Goal: Task Accomplishment & Management: Manage account settings

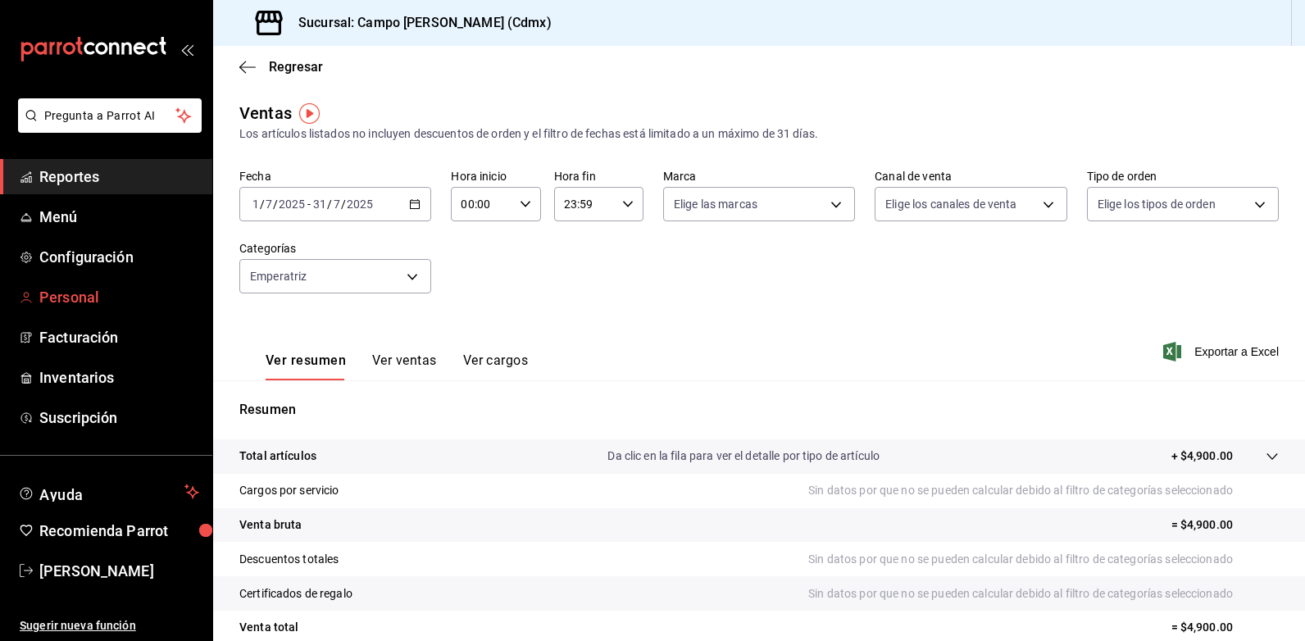
click at [94, 298] on span "Personal" at bounding box center [119, 297] width 160 height 22
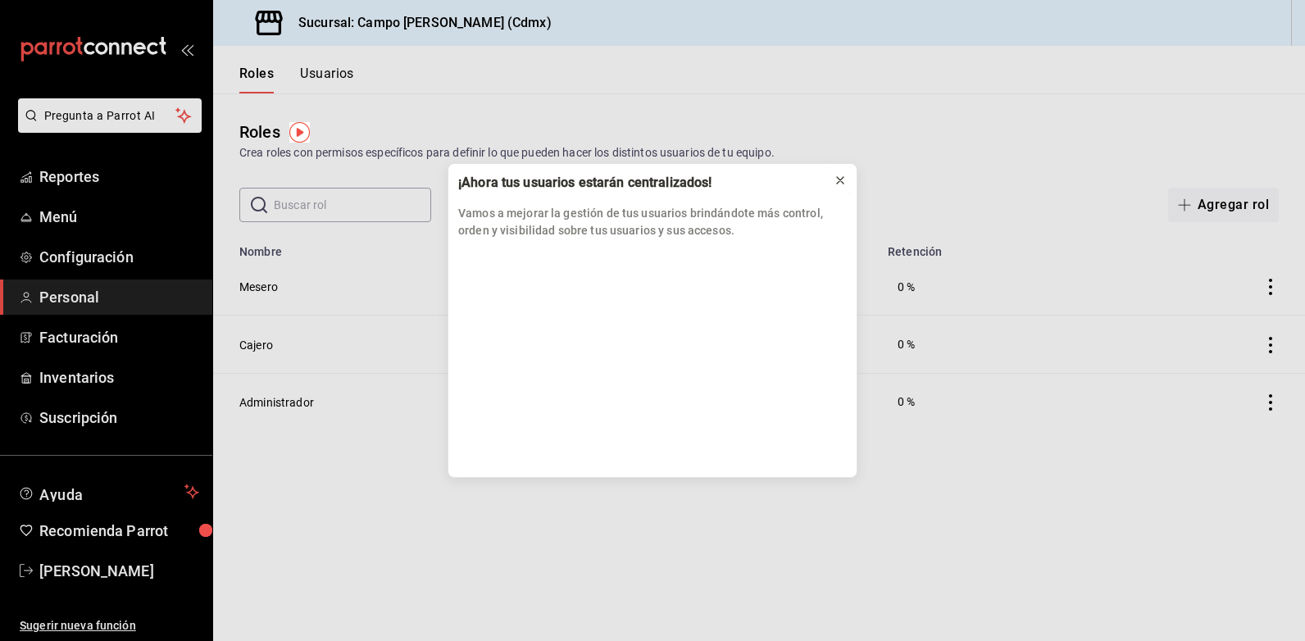
click at [844, 185] on icon at bounding box center [840, 180] width 13 height 13
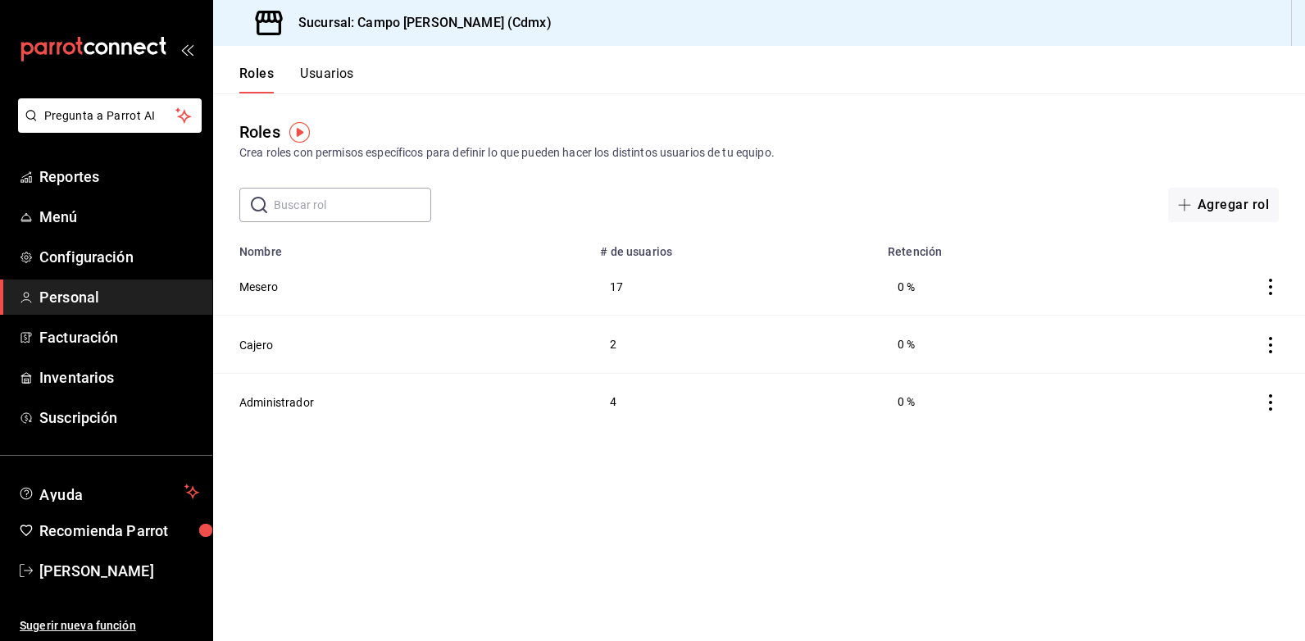
click at [316, 89] on button "Usuarios" at bounding box center [327, 80] width 54 height 28
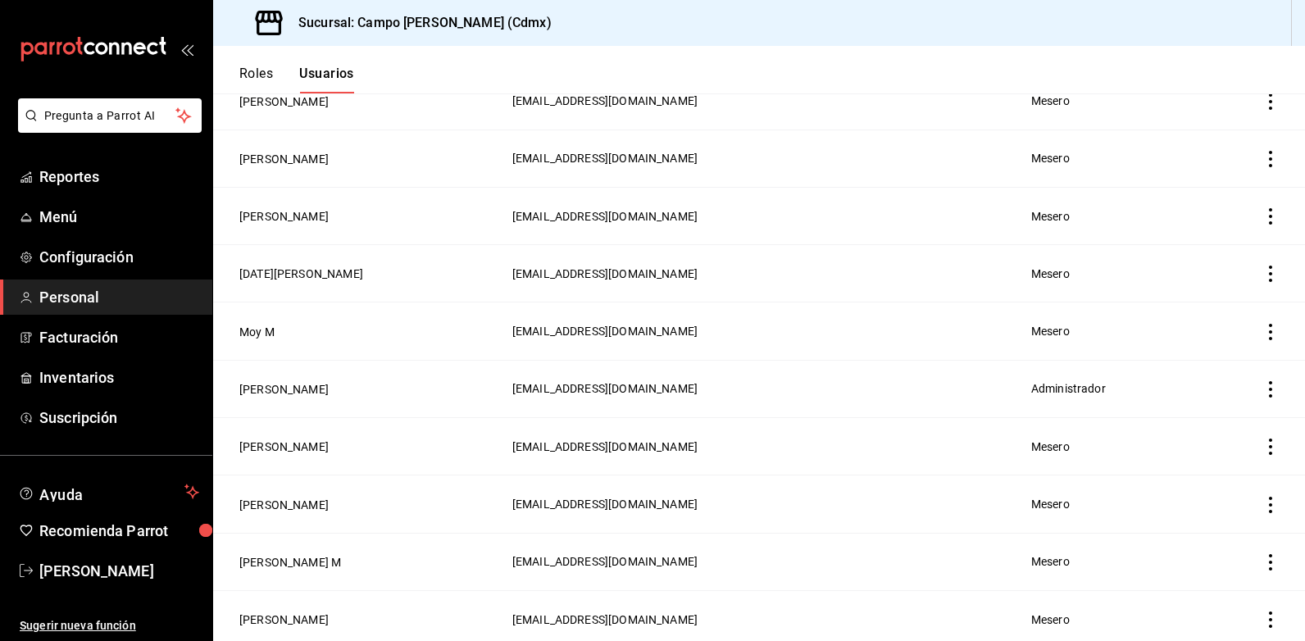
scroll to position [1037, 0]
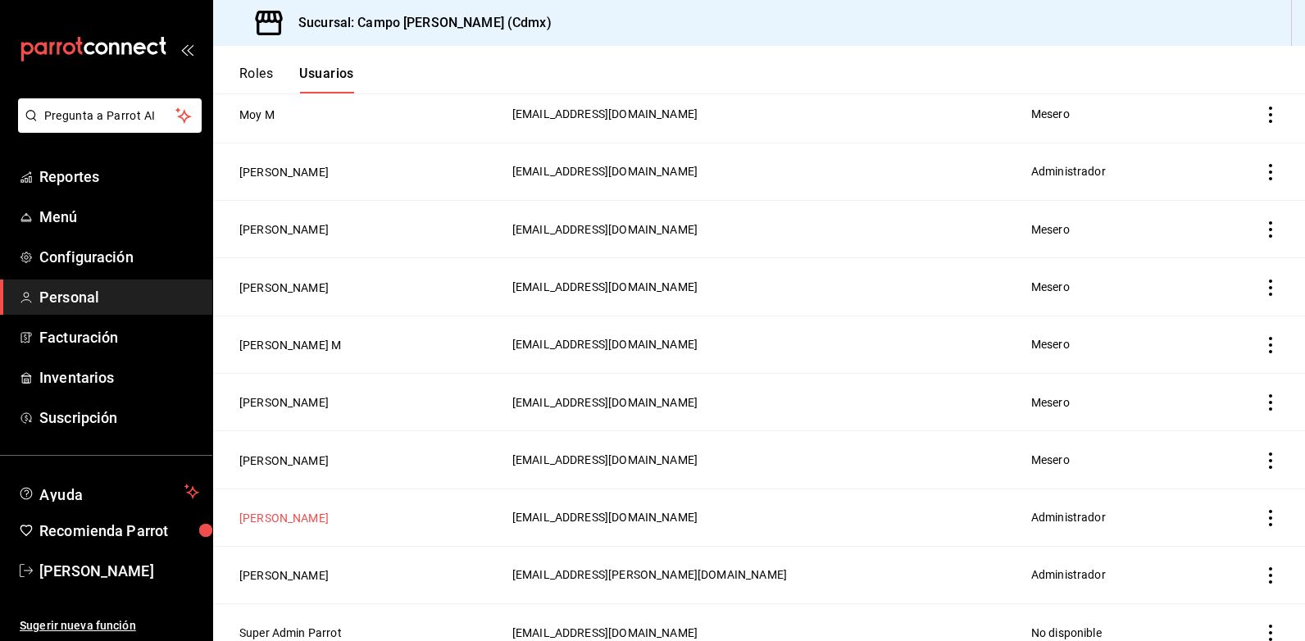
click at [274, 510] on button "[PERSON_NAME]" at bounding box center [283, 518] width 89 height 16
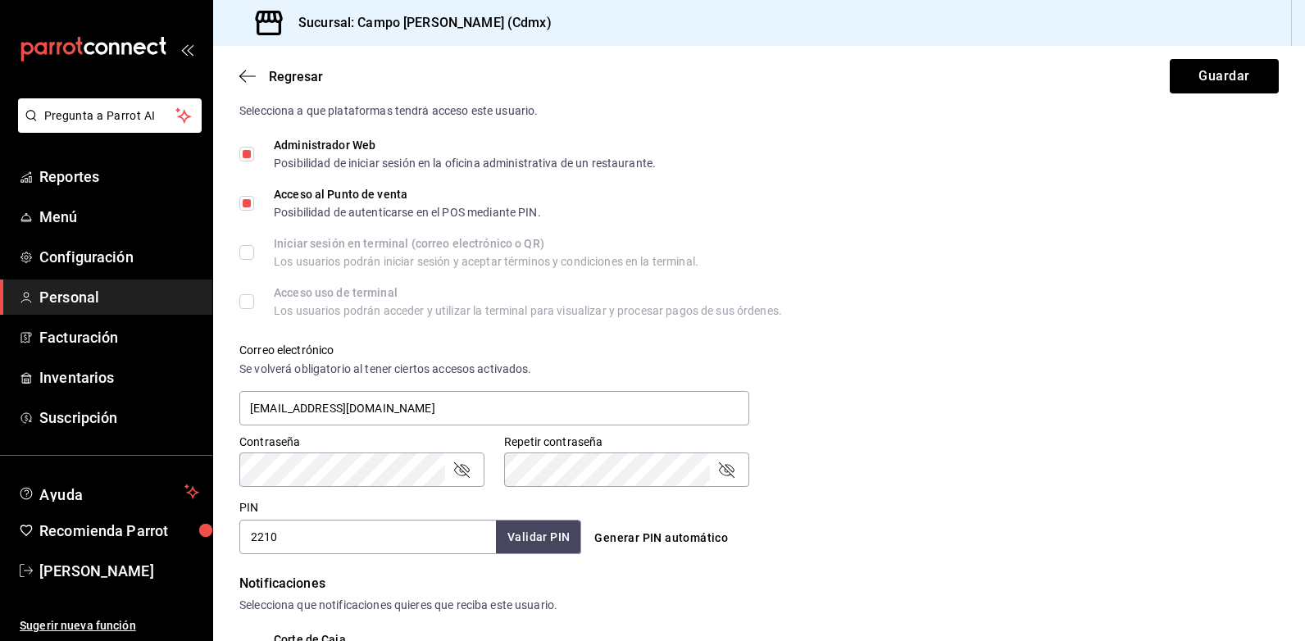
scroll to position [492, 0]
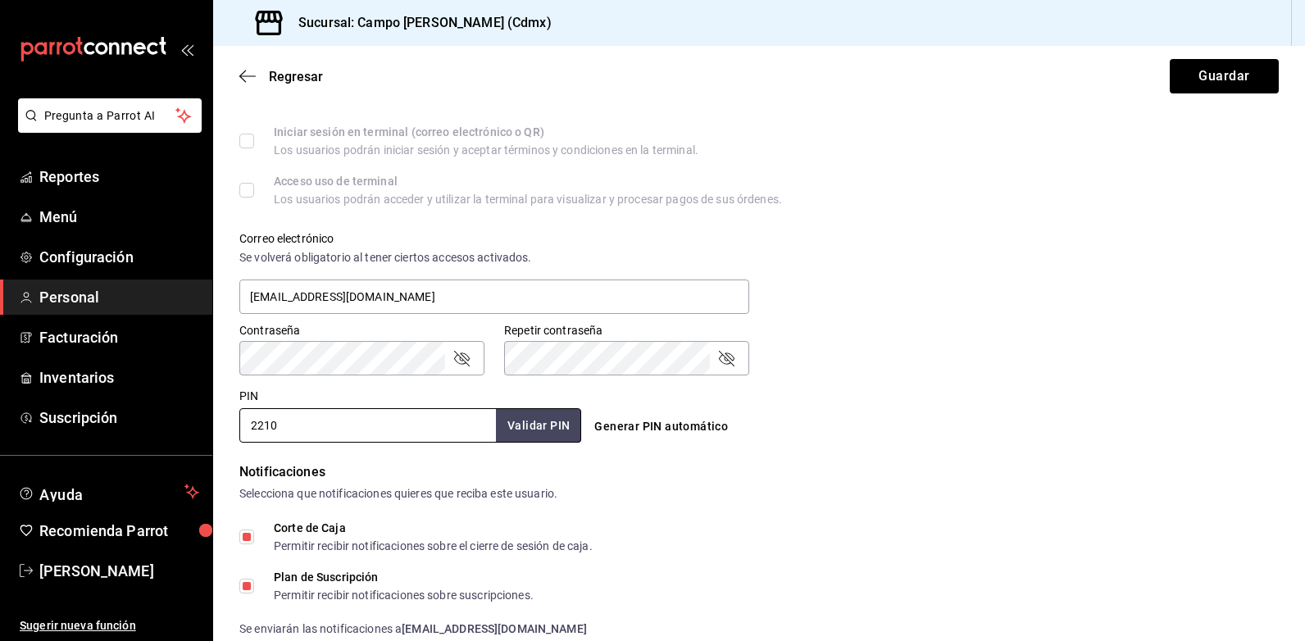
drag, startPoint x: 325, startPoint y: 432, endPoint x: 217, endPoint y: 431, distance: 107.4
click at [217, 431] on div "Datos personales Nombre [PERSON_NAME] M S Número celular (opcional) +52 (__) __…" at bounding box center [759, 231] width 1092 height 1206
click at [540, 436] on button "Validar PIN" at bounding box center [537, 425] width 87 height 35
click at [350, 424] on input "1400" at bounding box center [367, 425] width 257 height 34
type input "1407"
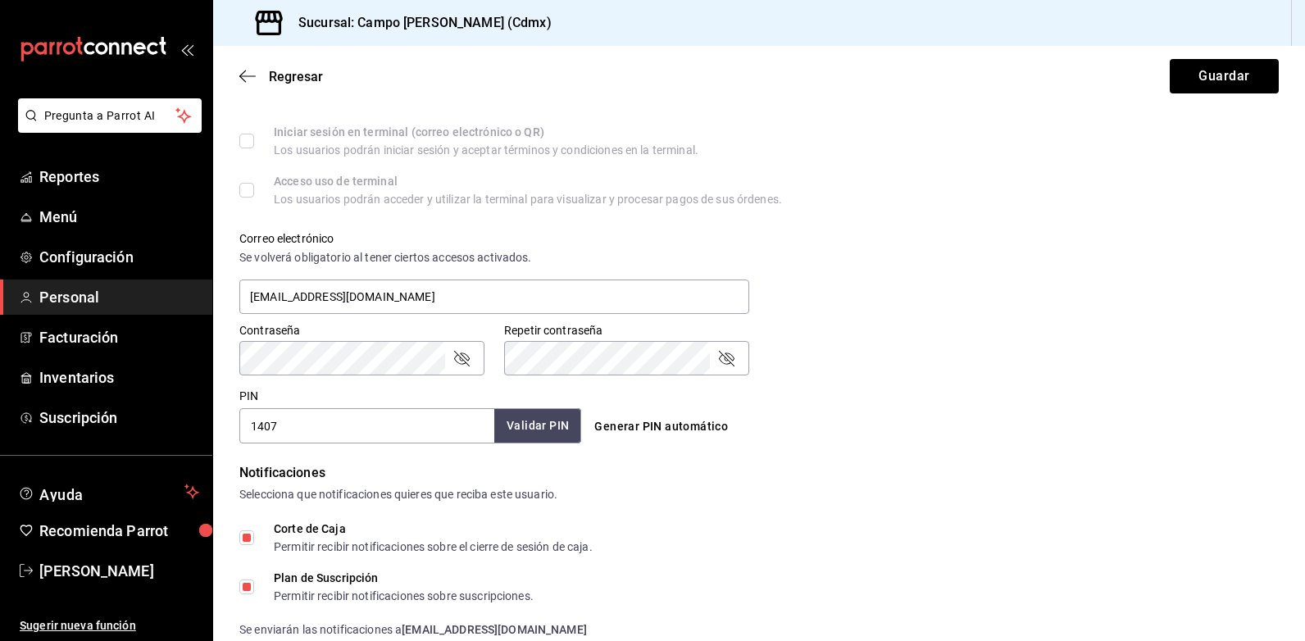
click at [520, 428] on button "Validar PIN" at bounding box center [537, 425] width 87 height 35
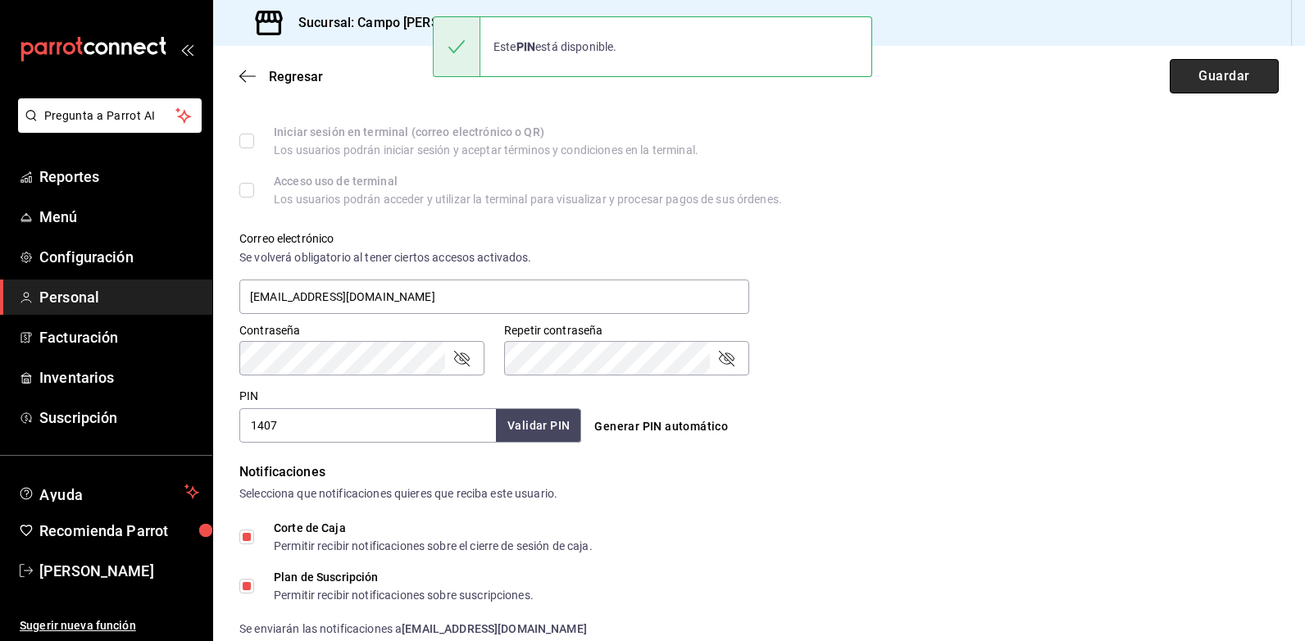
click at [1208, 86] on button "Guardar" at bounding box center [1224, 76] width 109 height 34
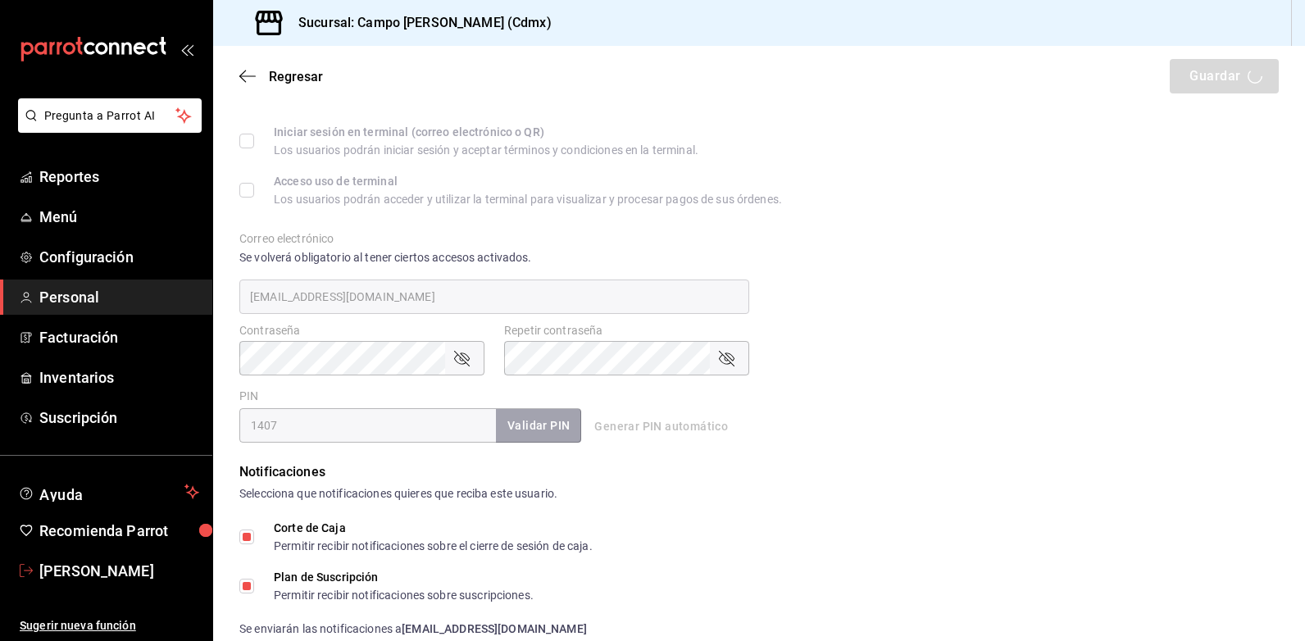
drag, startPoint x: 90, startPoint y: 577, endPoint x: 99, endPoint y: 579, distance: 9.2
click at [90, 577] on span "[PERSON_NAME]" at bounding box center [119, 571] width 160 height 22
